Goal: Task Accomplishment & Management: Manage account settings

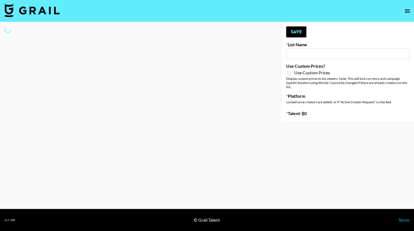
click at [307, 55] on input at bounding box center [347, 54] width 123 height 10
click at [242, 71] on div at bounding box center [136, 72] width 273 height 100
type input "[PERSON_NAME] Promo"
select select "Song"
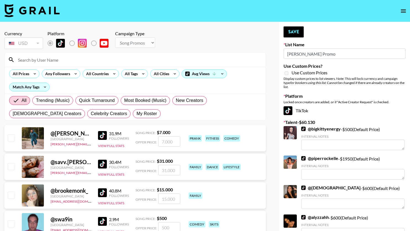
click at [93, 57] on input at bounding box center [138, 59] width 247 height 9
type input "sagethomass"
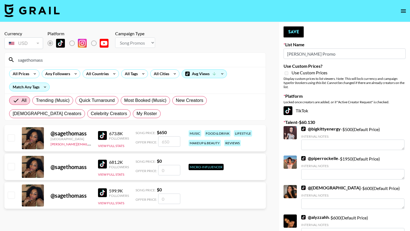
click at [11, 136] on input "checkbox" at bounding box center [11, 138] width 7 height 7
checkbox input "true"
type input "650"
click at [291, 33] on button "Save" at bounding box center [293, 31] width 20 height 11
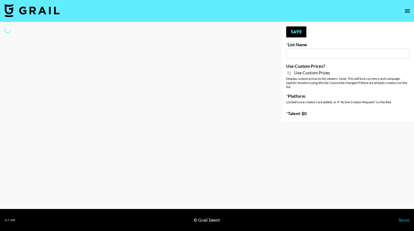
type input "Nippies"
checkbox input "true"
select select "Brand"
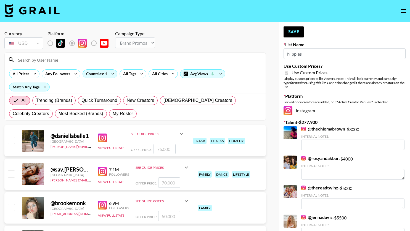
click at [170, 59] on input at bounding box center [138, 59] width 247 height 9
type input "sagethomass"
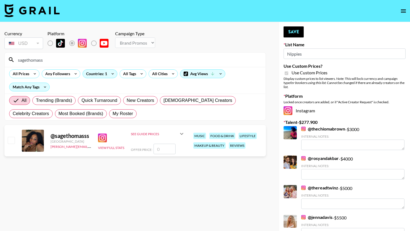
click at [14, 140] on input "checkbox" at bounding box center [11, 140] width 7 height 7
click at [11, 143] on input "checkbox" at bounding box center [11, 140] width 7 height 7
checkbox input "false"
click at [165, 147] on input "number" at bounding box center [164, 149] width 22 height 10
type input "1"
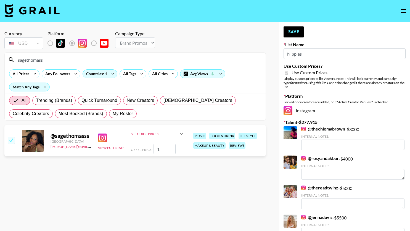
checkbox input "true"
type input "1600"
click at [295, 36] on button "Save" at bounding box center [293, 31] width 20 height 11
